Goal: Task Accomplishment & Management: Use online tool/utility

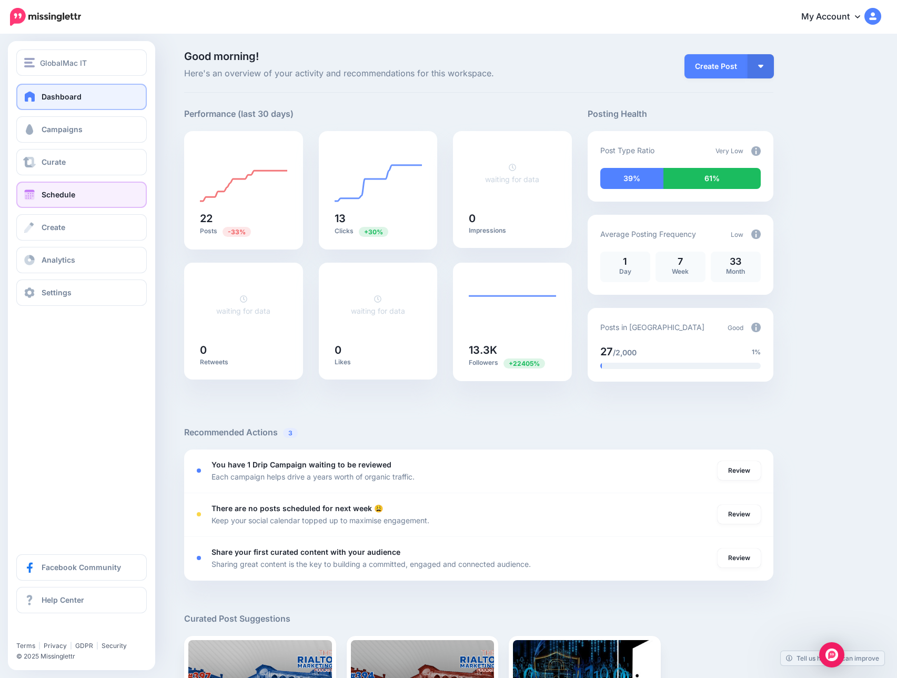
click at [75, 197] on link "Schedule" at bounding box center [81, 195] width 131 height 26
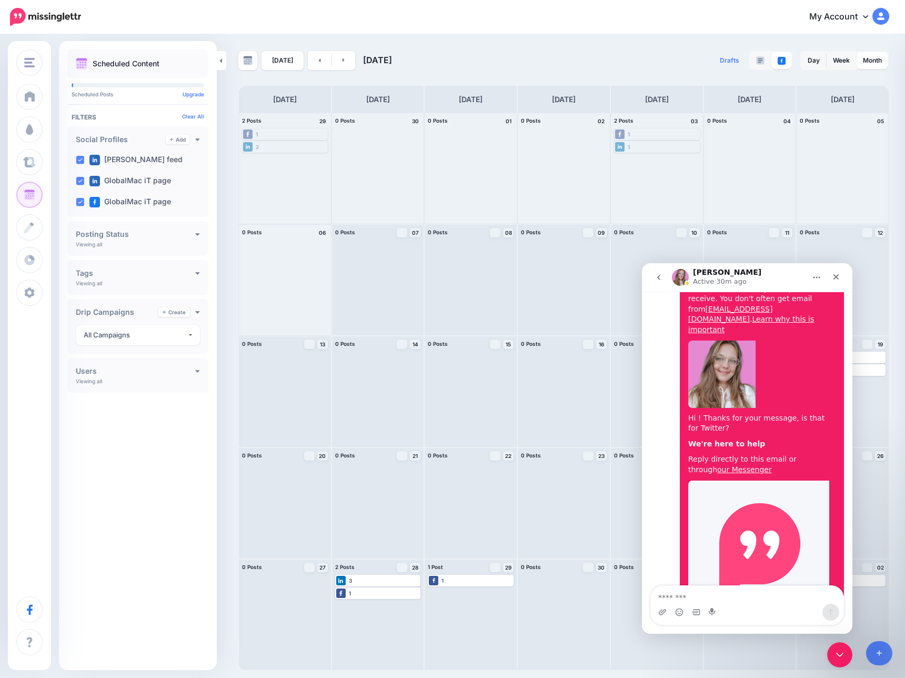
scroll to position [726, 0]
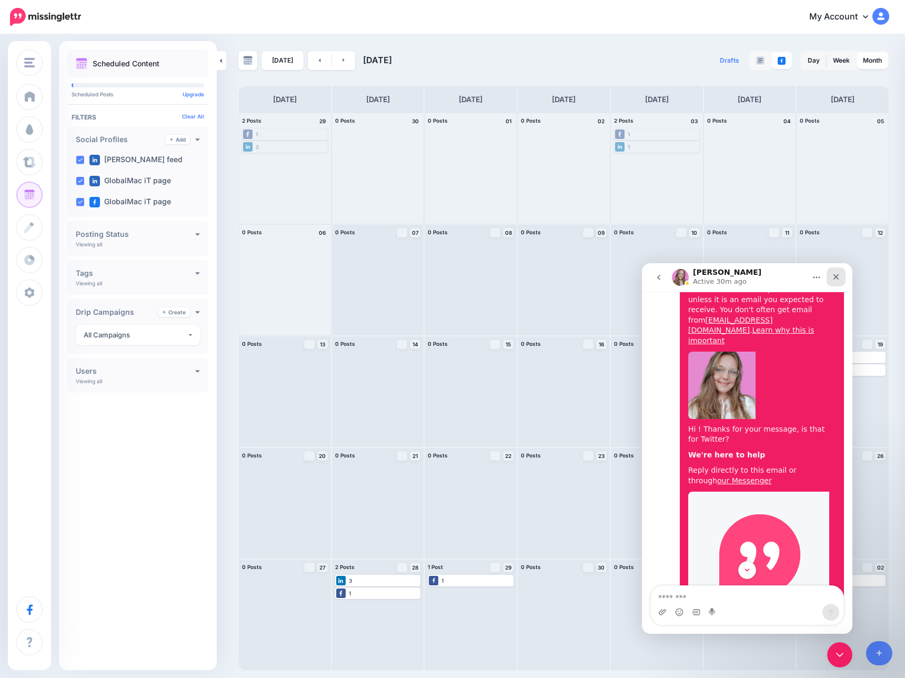
click at [835, 281] on div "Close" at bounding box center [836, 276] width 19 height 19
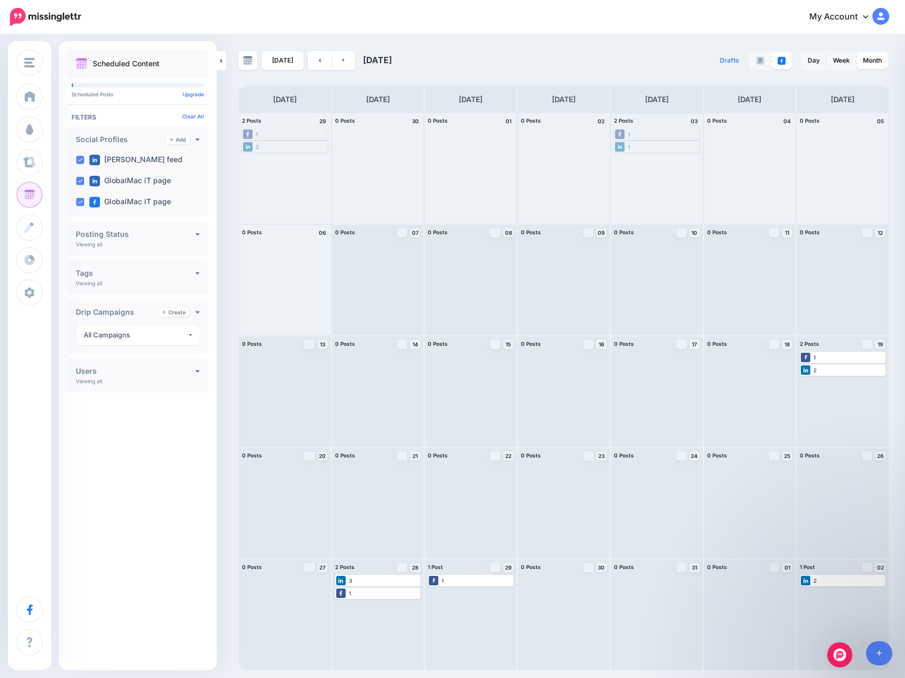
scroll to position [756, 0]
click at [658, 134] on div "1 Published" at bounding box center [657, 133] width 84 height 9
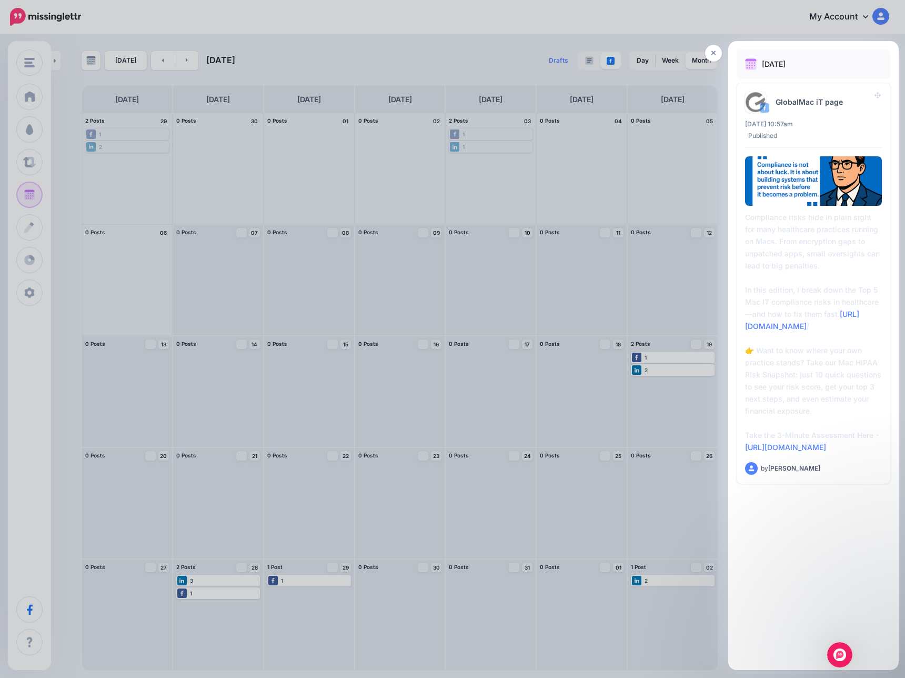
click at [589, 147] on div at bounding box center [452, 339] width 905 height 678
click at [380, 318] on div at bounding box center [452, 339] width 905 height 678
click at [713, 55] on icon at bounding box center [714, 52] width 5 height 7
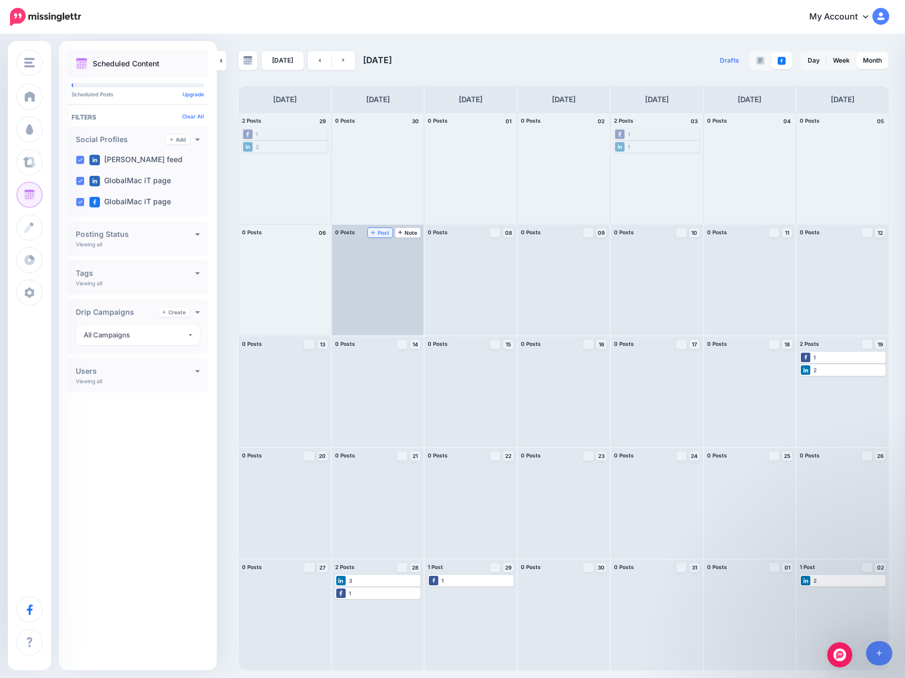
click at [376, 233] on span "Post" at bounding box center [380, 232] width 18 height 5
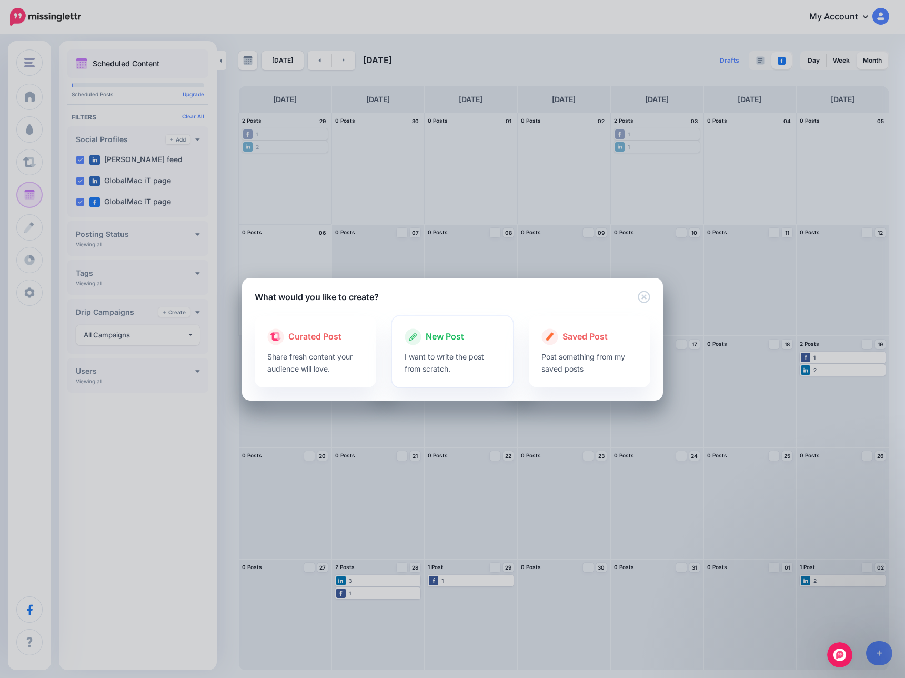
click at [442, 357] on p "I want to write the post from scratch." at bounding box center [453, 363] width 96 height 24
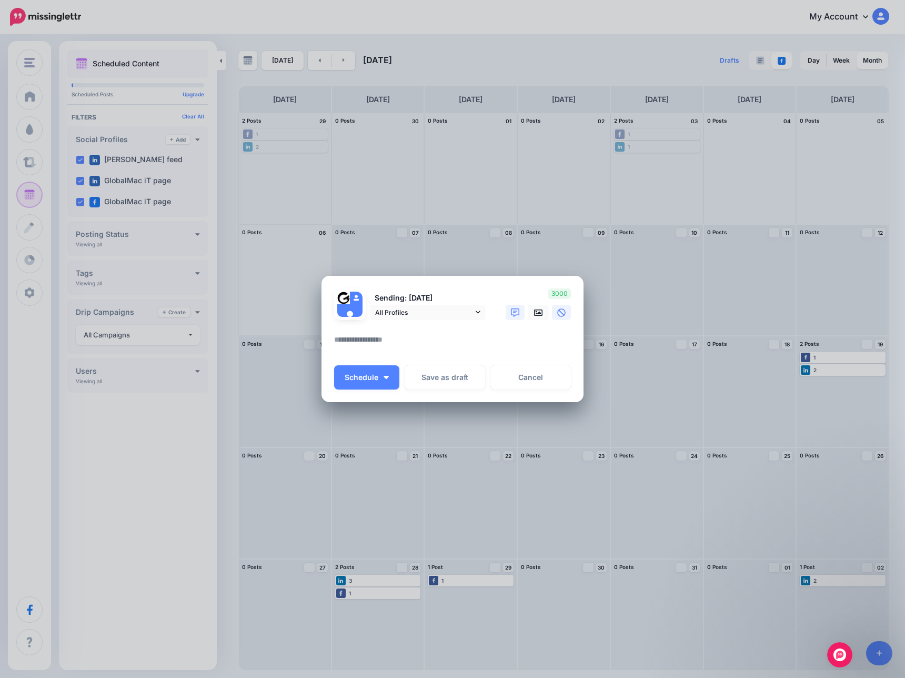
click at [513, 315] on icon at bounding box center [515, 312] width 8 height 8
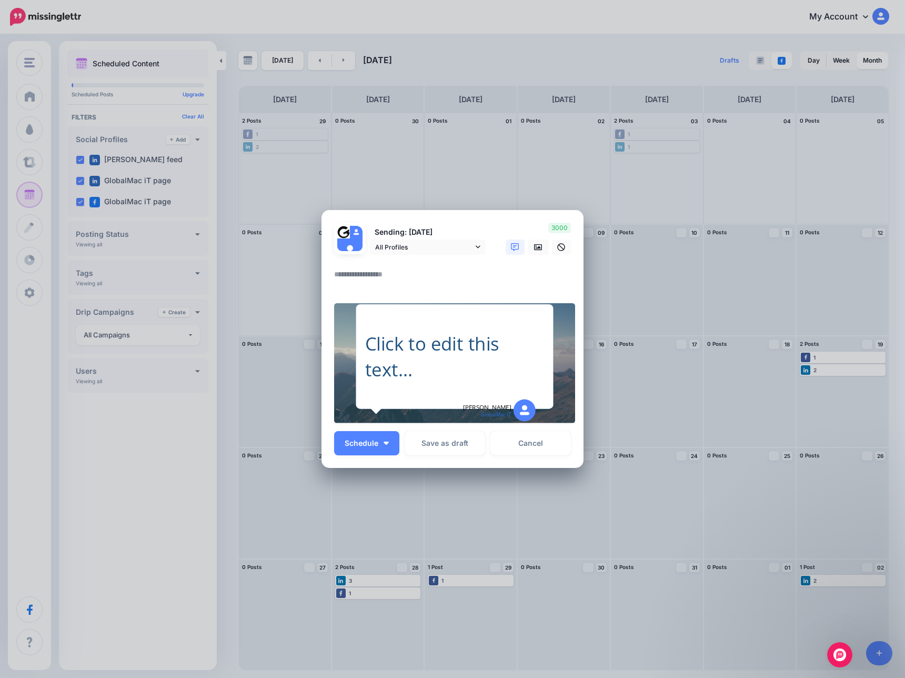
click at [446, 383] on div "Click to edit this text..." at bounding box center [454, 356] width 179 height 56
click at [403, 370] on div "Click to edit this text..." at bounding box center [454, 356] width 179 height 51
type textarea "**********"
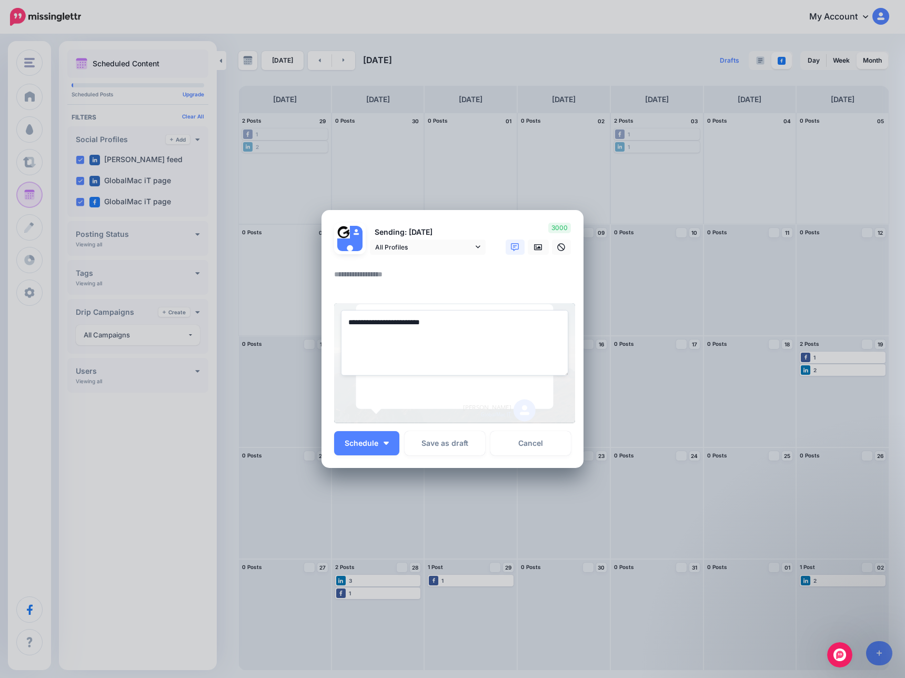
click at [557, 395] on div "**********" at bounding box center [454, 363] width 241 height 120
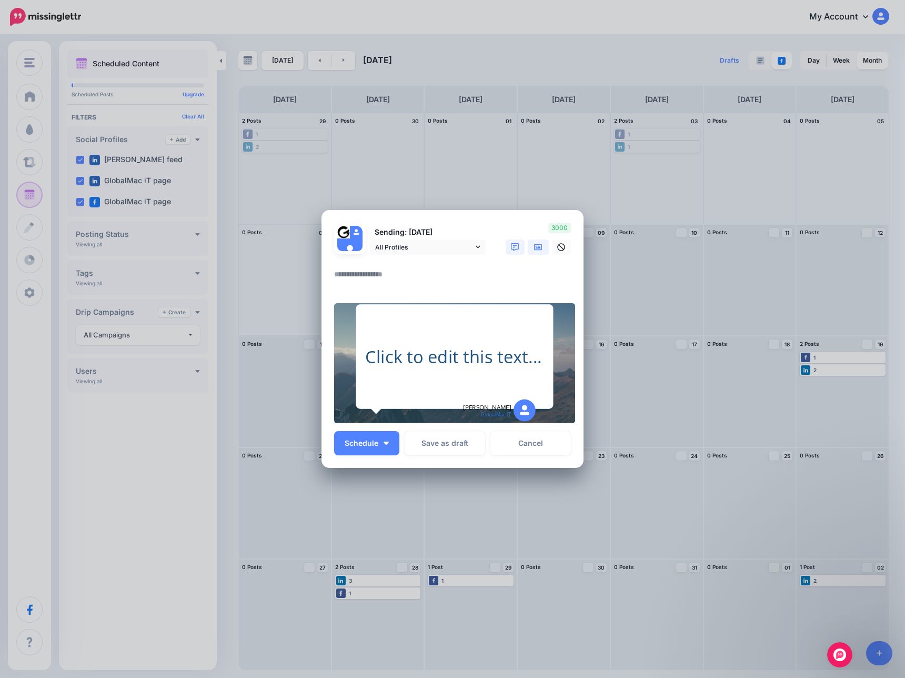
click at [536, 249] on icon at bounding box center [538, 247] width 8 height 8
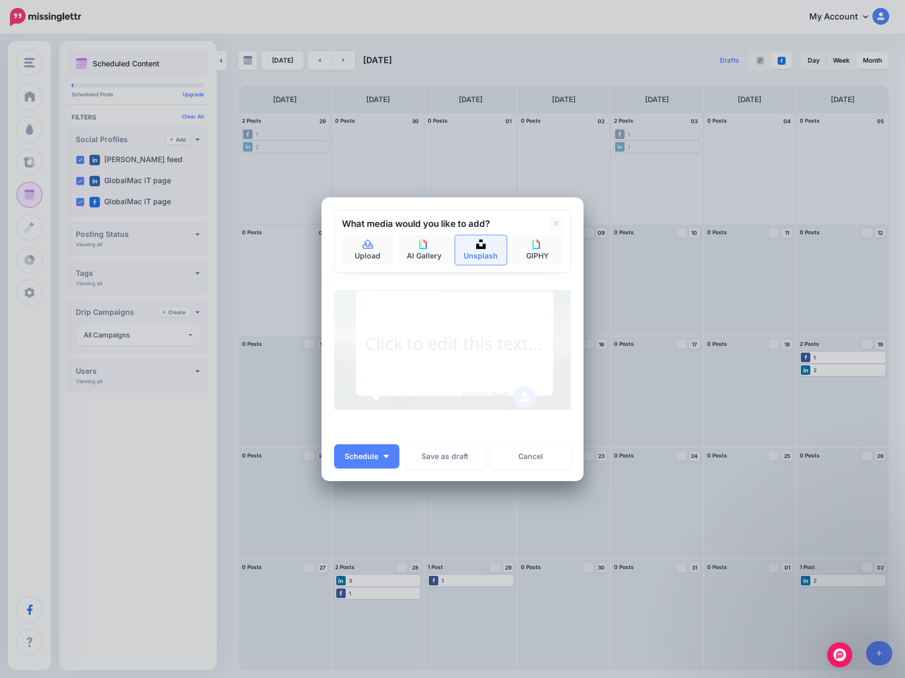
click at [465, 252] on link "Unsplash" at bounding box center [481, 249] width 52 height 29
type input "*****"
click at [549, 248] on button "submit" at bounding box center [553, 245] width 19 height 21
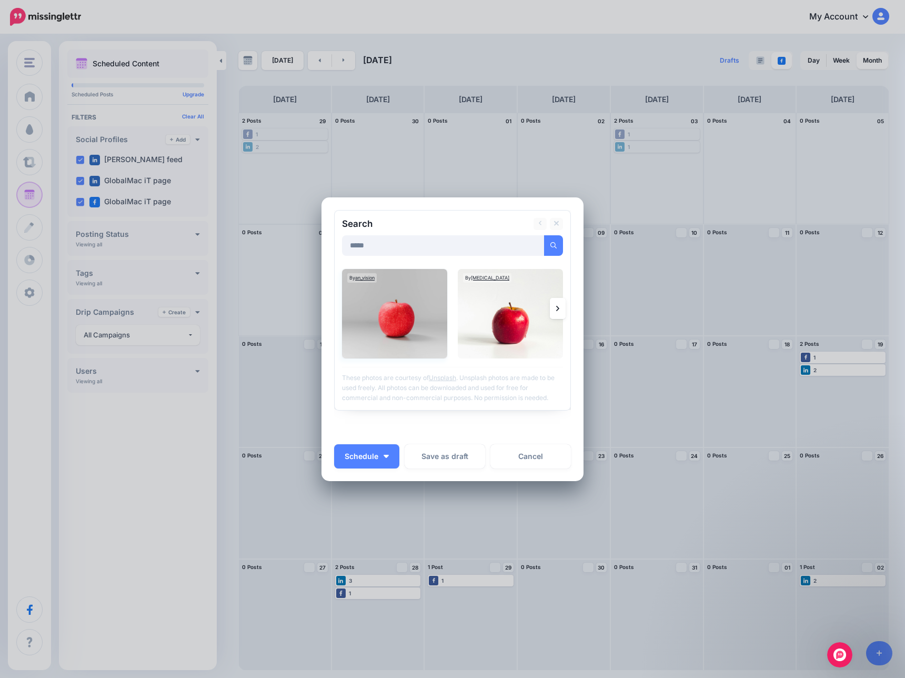
click at [410, 338] on img at bounding box center [394, 313] width 105 height 89
click at [545, 245] on link "Add Media" at bounding box center [540, 245] width 45 height 21
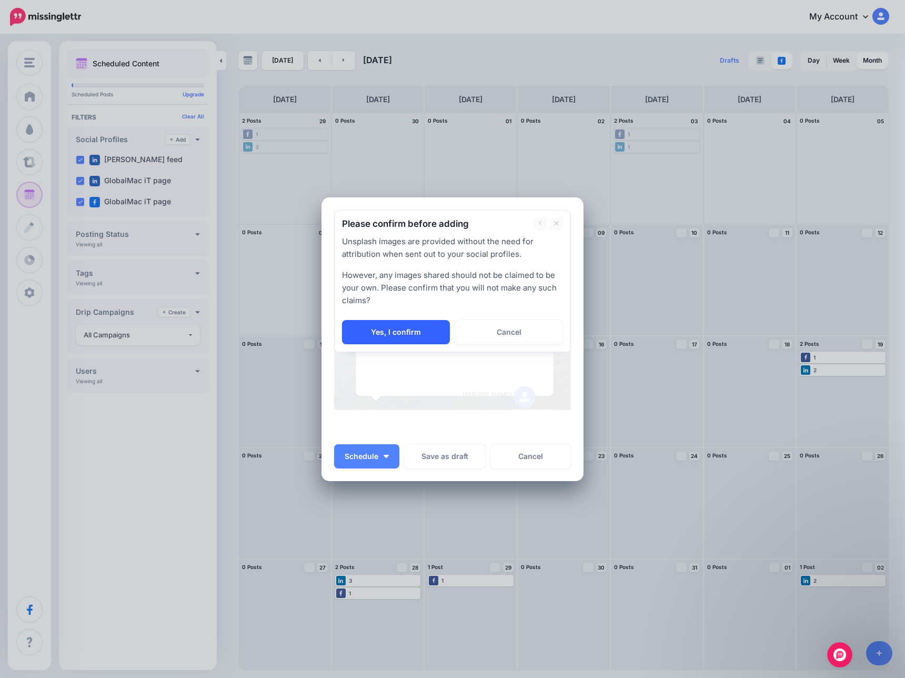
click at [409, 328] on link "Yes, I confirm" at bounding box center [396, 332] width 108 height 24
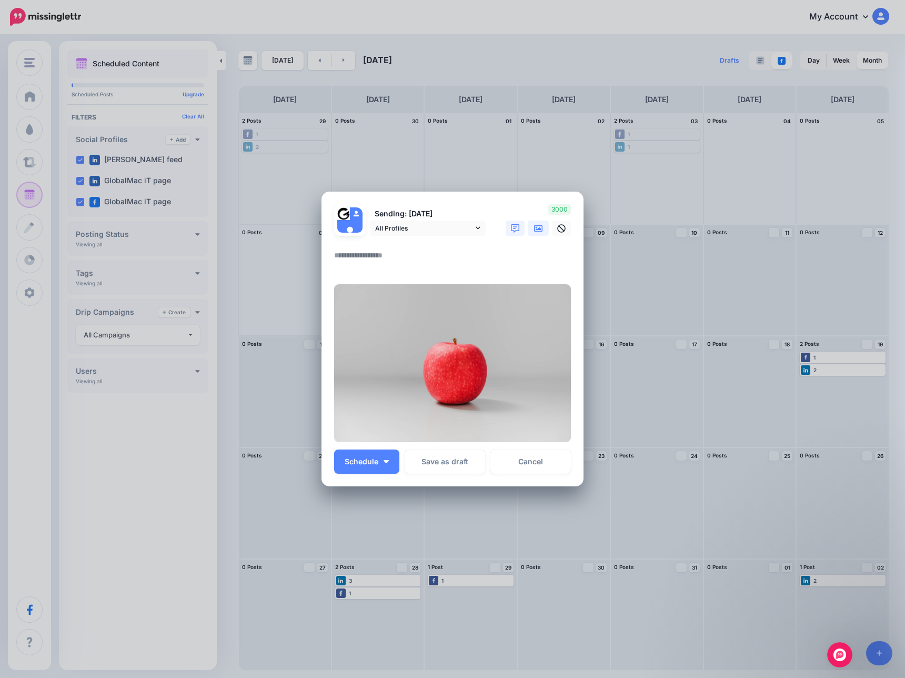
click at [513, 232] on icon at bounding box center [515, 228] width 8 height 8
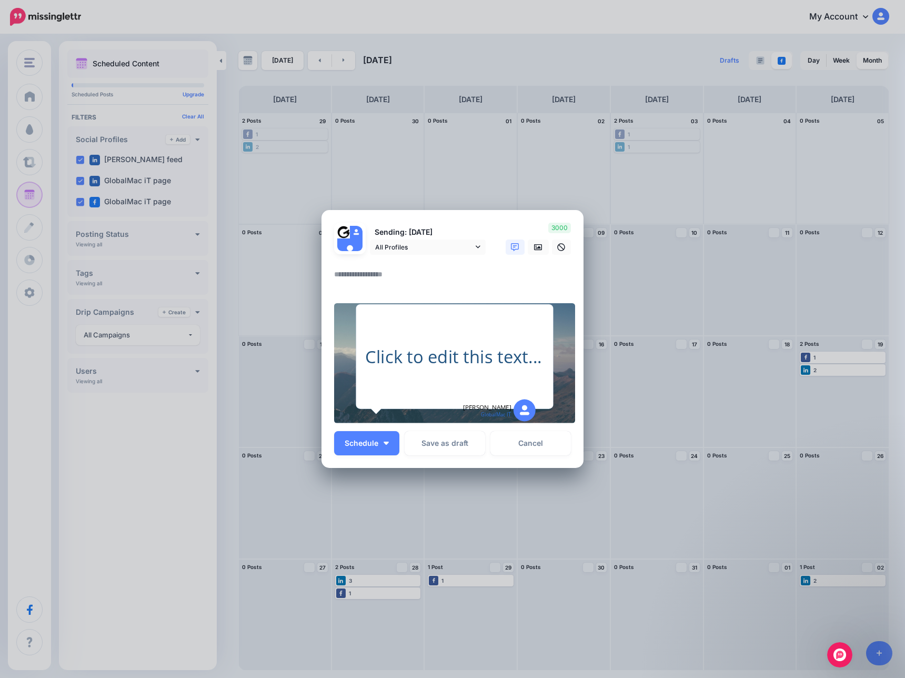
click at [561, 371] on div at bounding box center [454, 363] width 241 height 120
click at [536, 253] on link at bounding box center [538, 246] width 21 height 15
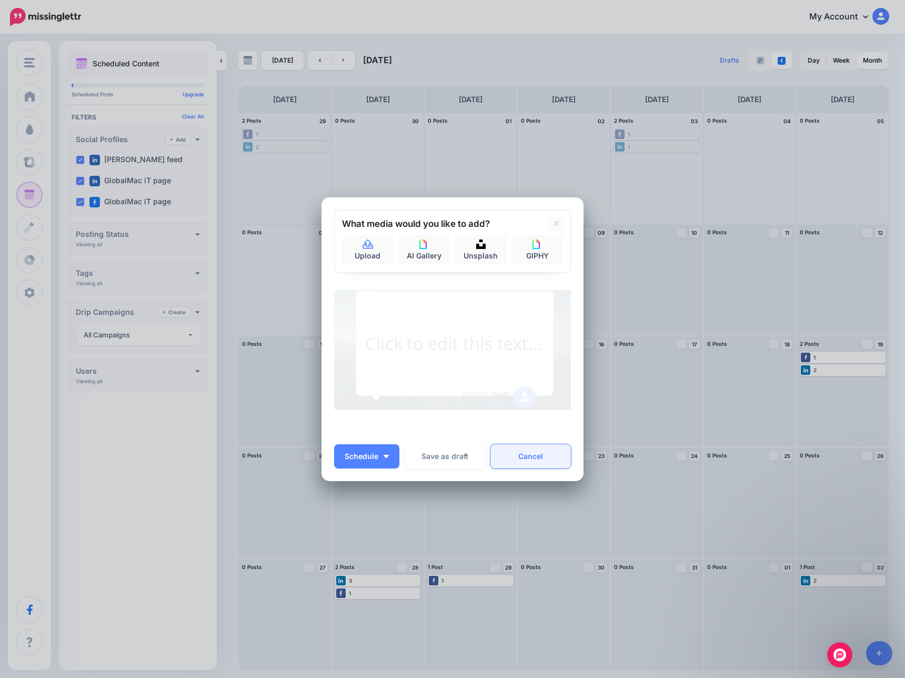
click at [536, 462] on link "Cancel" at bounding box center [531, 456] width 81 height 24
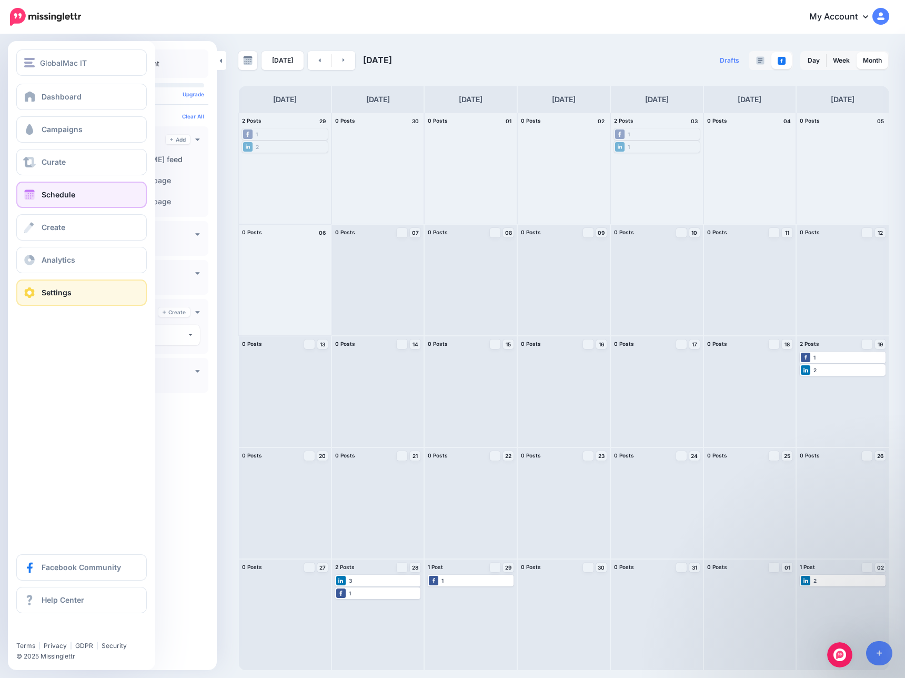
click at [47, 288] on span "Settings" at bounding box center [57, 292] width 30 height 9
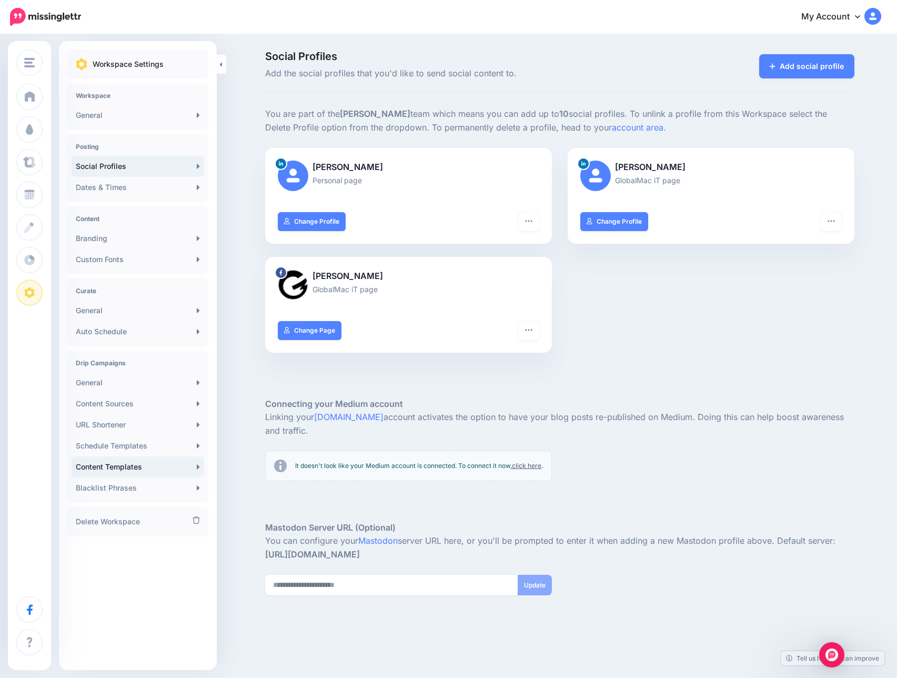
click at [132, 464] on link "Content Templates" at bounding box center [138, 466] width 133 height 21
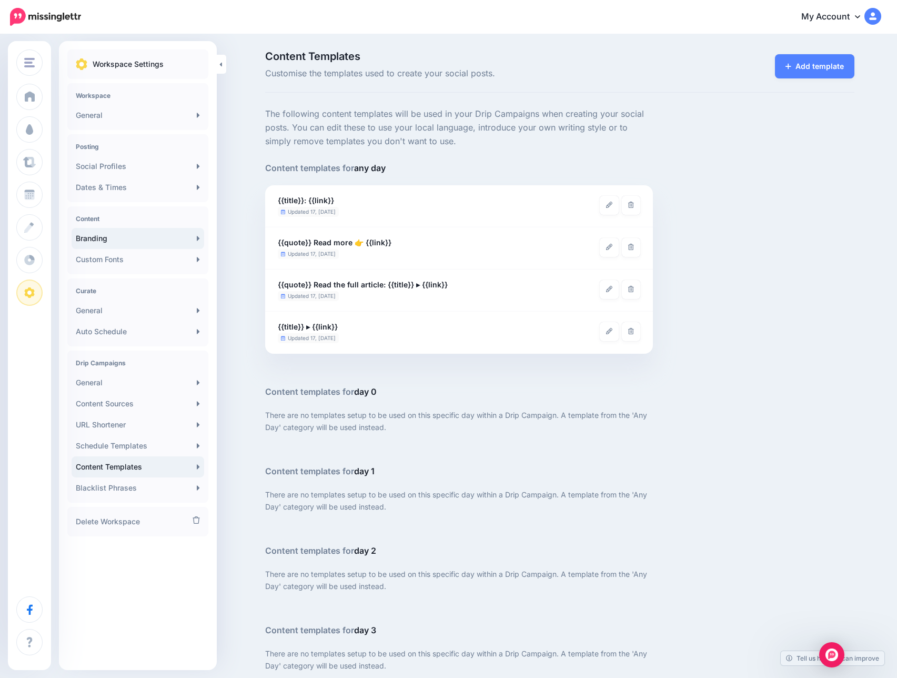
click at [121, 235] on link "Branding" at bounding box center [138, 238] width 133 height 21
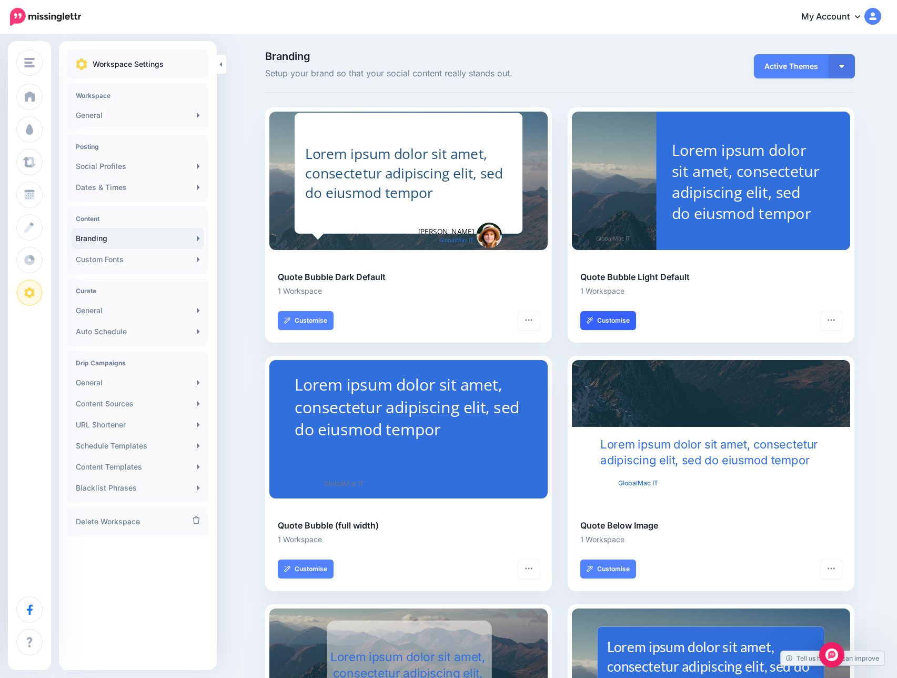
click at [614, 322] on link "Customise" at bounding box center [609, 320] width 56 height 19
select select "*"
type input "***"
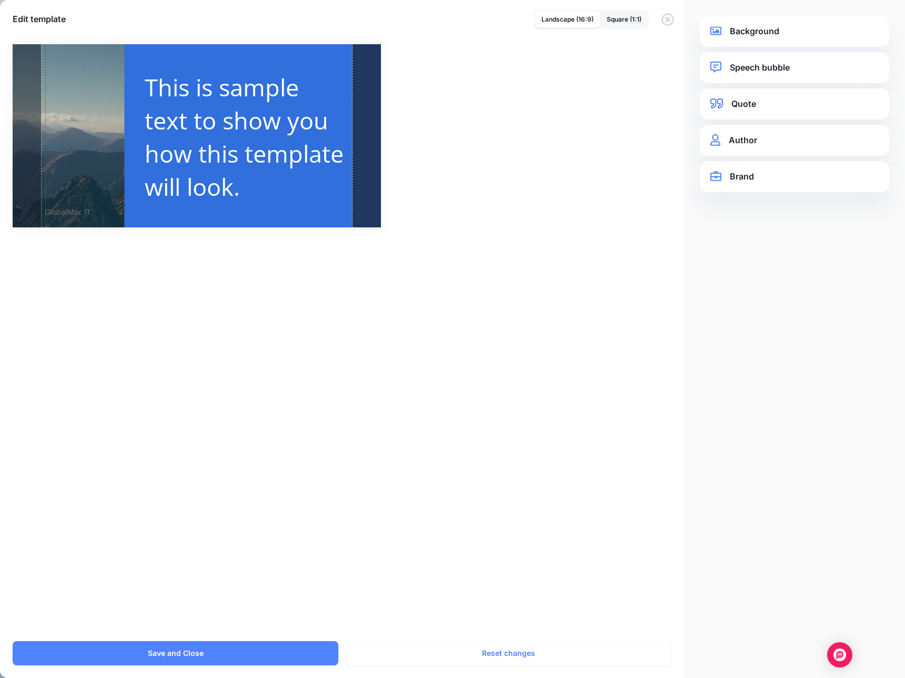
click at [67, 161] on div "Rectangle Created with Sketch." at bounding box center [231, 136] width 372 height 186
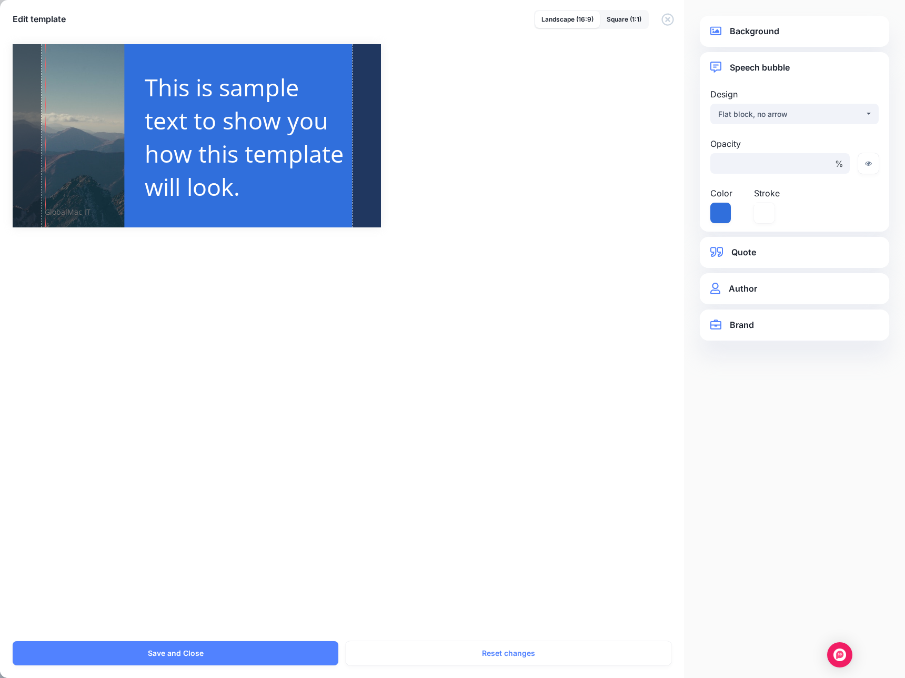
click at [726, 32] on link "Background" at bounding box center [795, 31] width 168 height 14
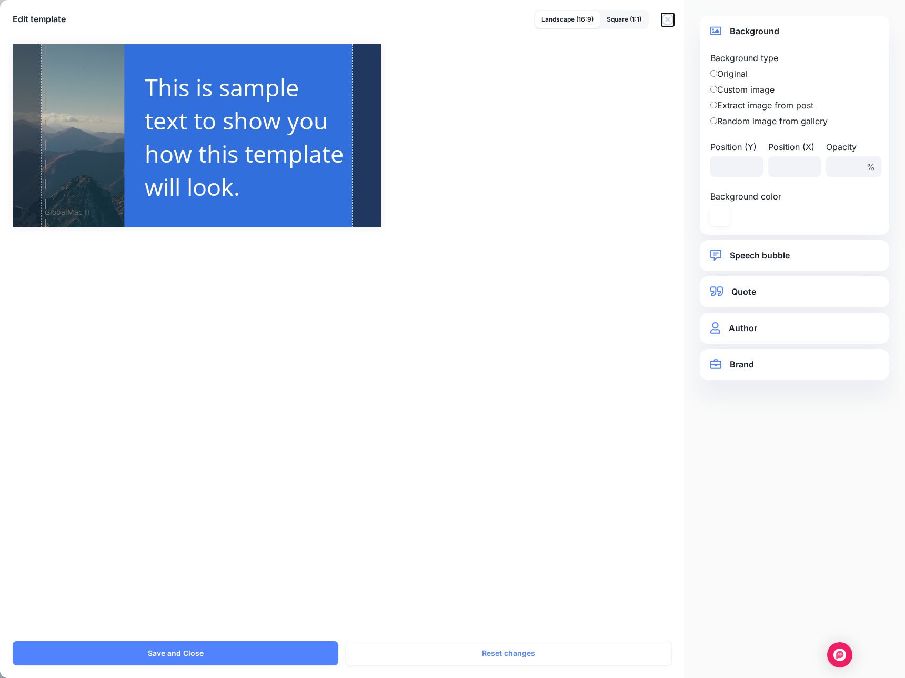
click at [664, 22] on icon "button" at bounding box center [668, 19] width 13 height 13
